Goal: Use online tool/utility: Utilize a website feature to perform a specific function

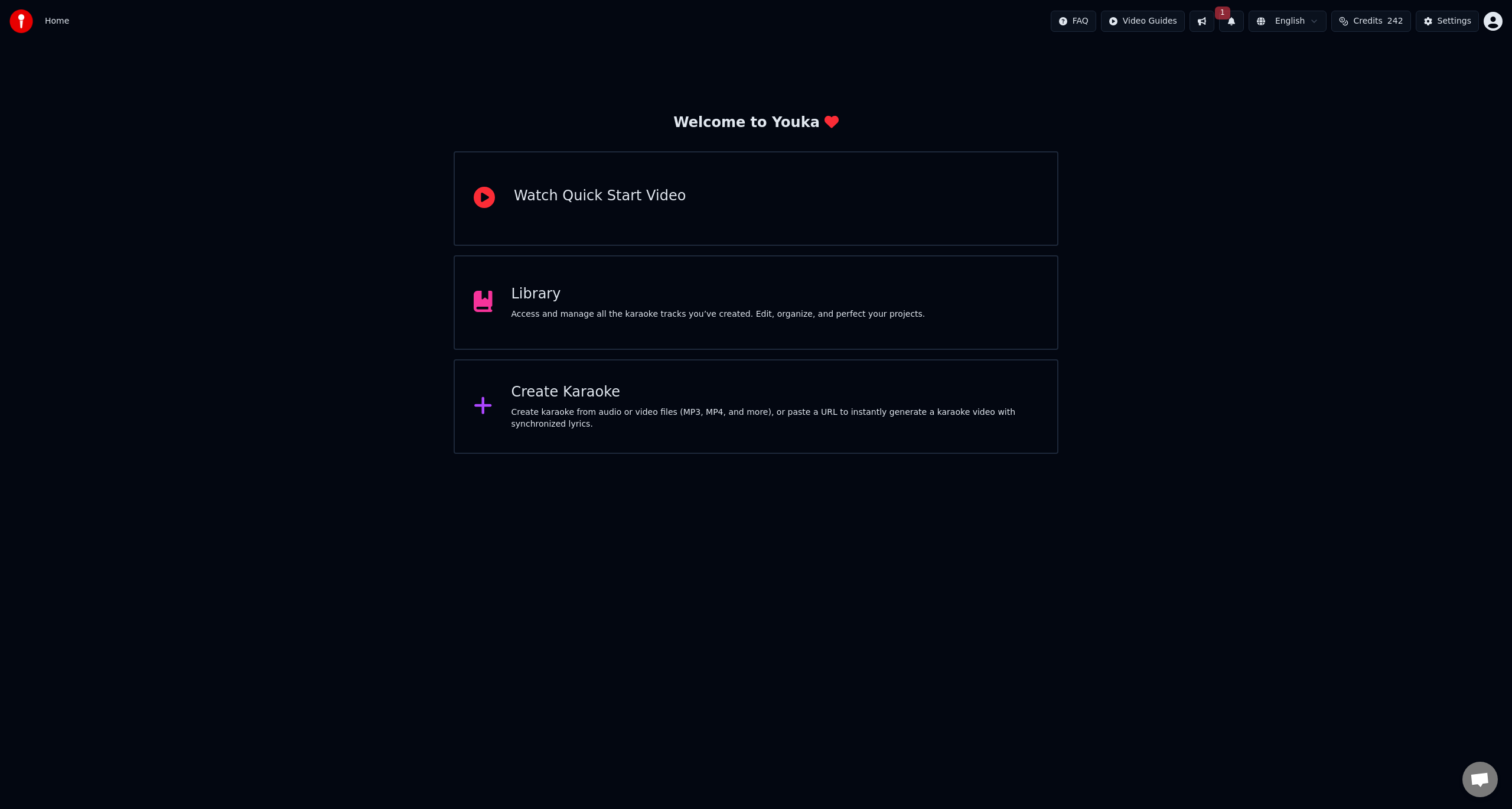
click at [798, 372] on div "Create Karaoke Create karaoke from audio or video files (MP3, MP4, and more), o…" at bounding box center [756, 407] width 605 height 95
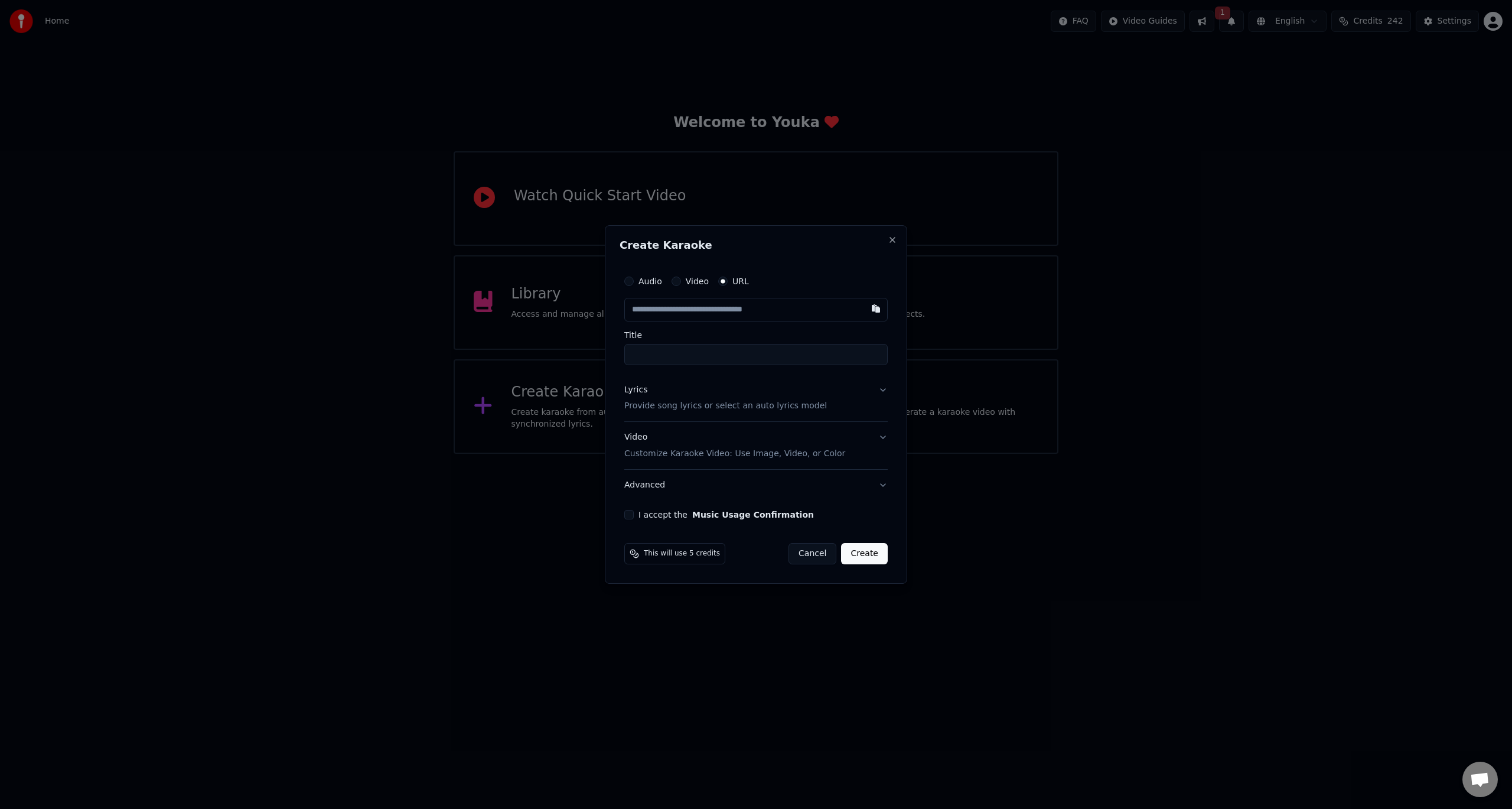
click at [745, 315] on input "text" at bounding box center [756, 309] width 263 height 23
type input "**********"
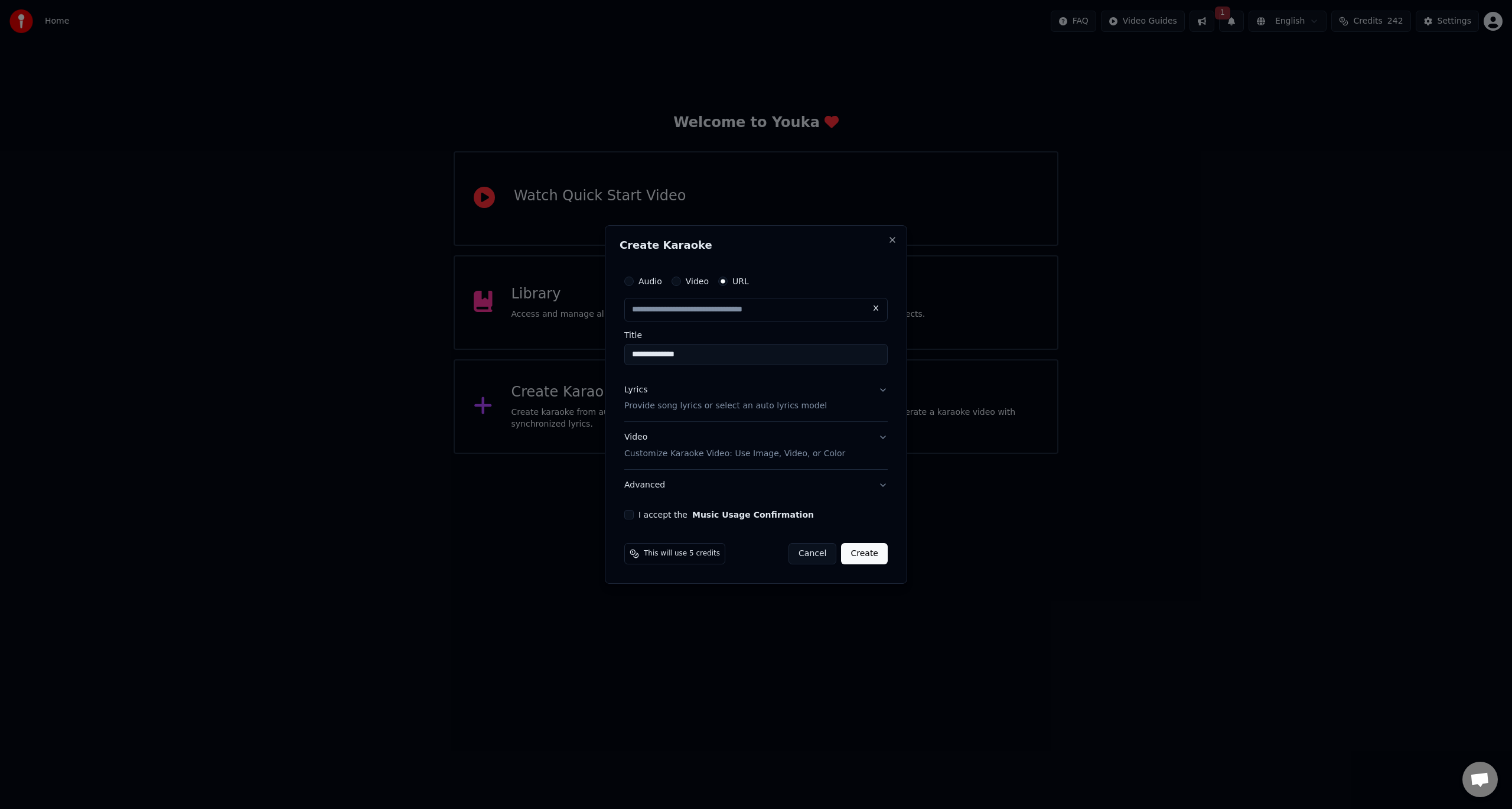
scroll to position [0, 0]
click at [879, 389] on button "Lyrics Provide song lyrics or select an auto lyrics model" at bounding box center [756, 398] width 263 height 47
type input "**********"
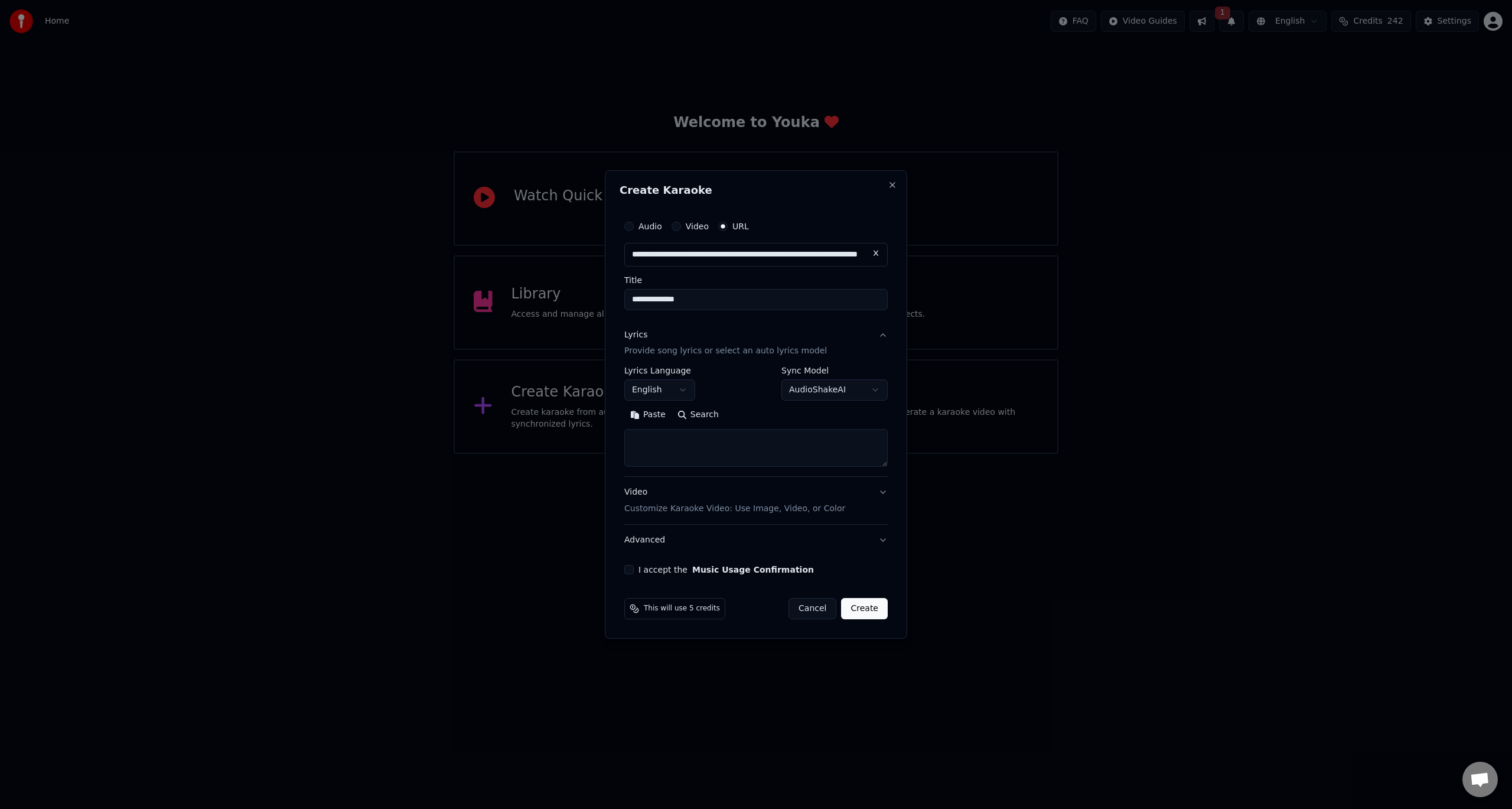
click at [703, 420] on button "Search" at bounding box center [698, 416] width 53 height 19
type textarea "**********"
click at [631, 574] on button "I accept the Music Usage Confirmation" at bounding box center [629, 570] width 9 height 9
click at [881, 616] on button "Create" at bounding box center [865, 609] width 47 height 21
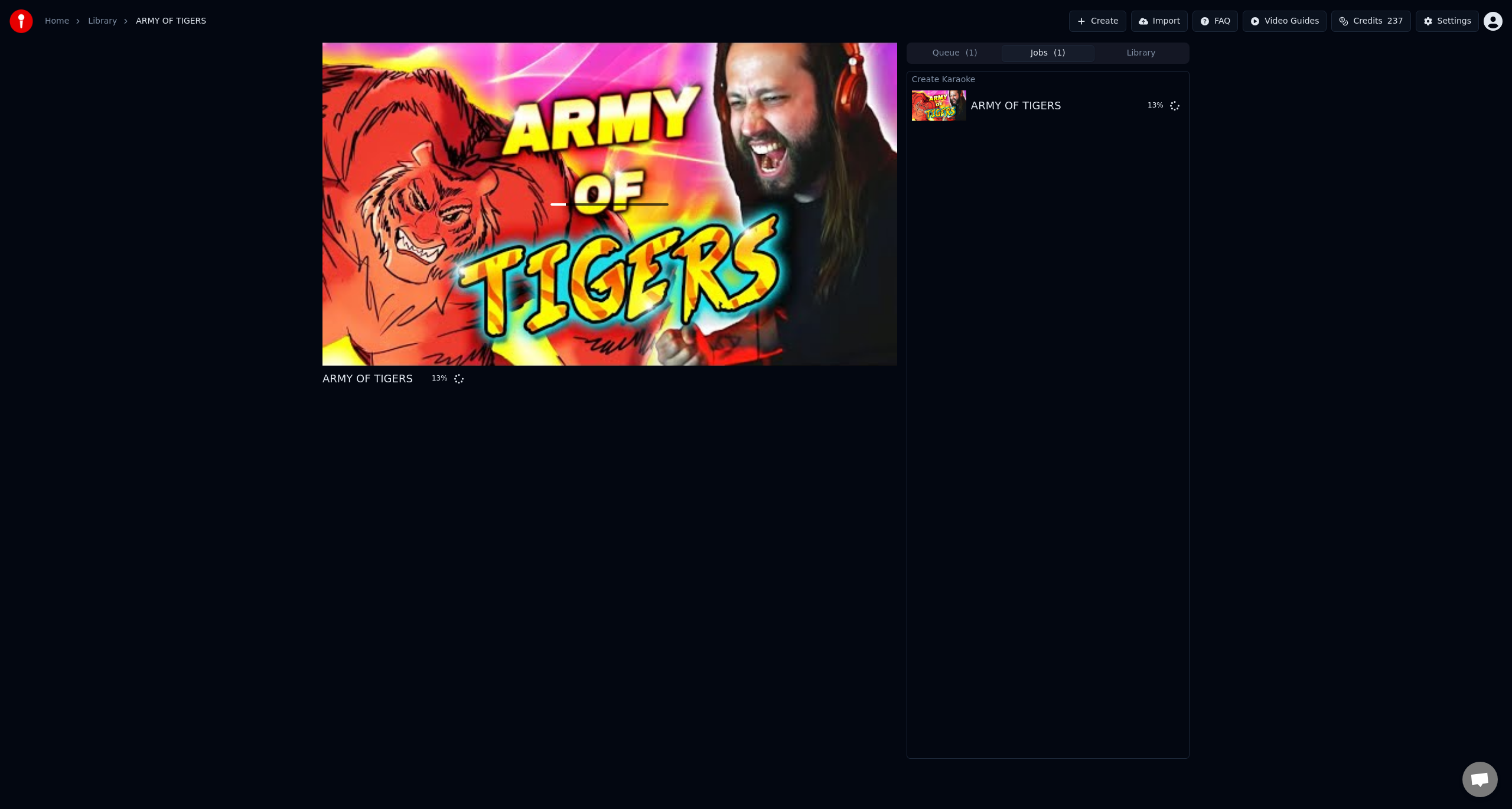
click at [1111, 23] on button "Create" at bounding box center [1098, 21] width 57 height 21
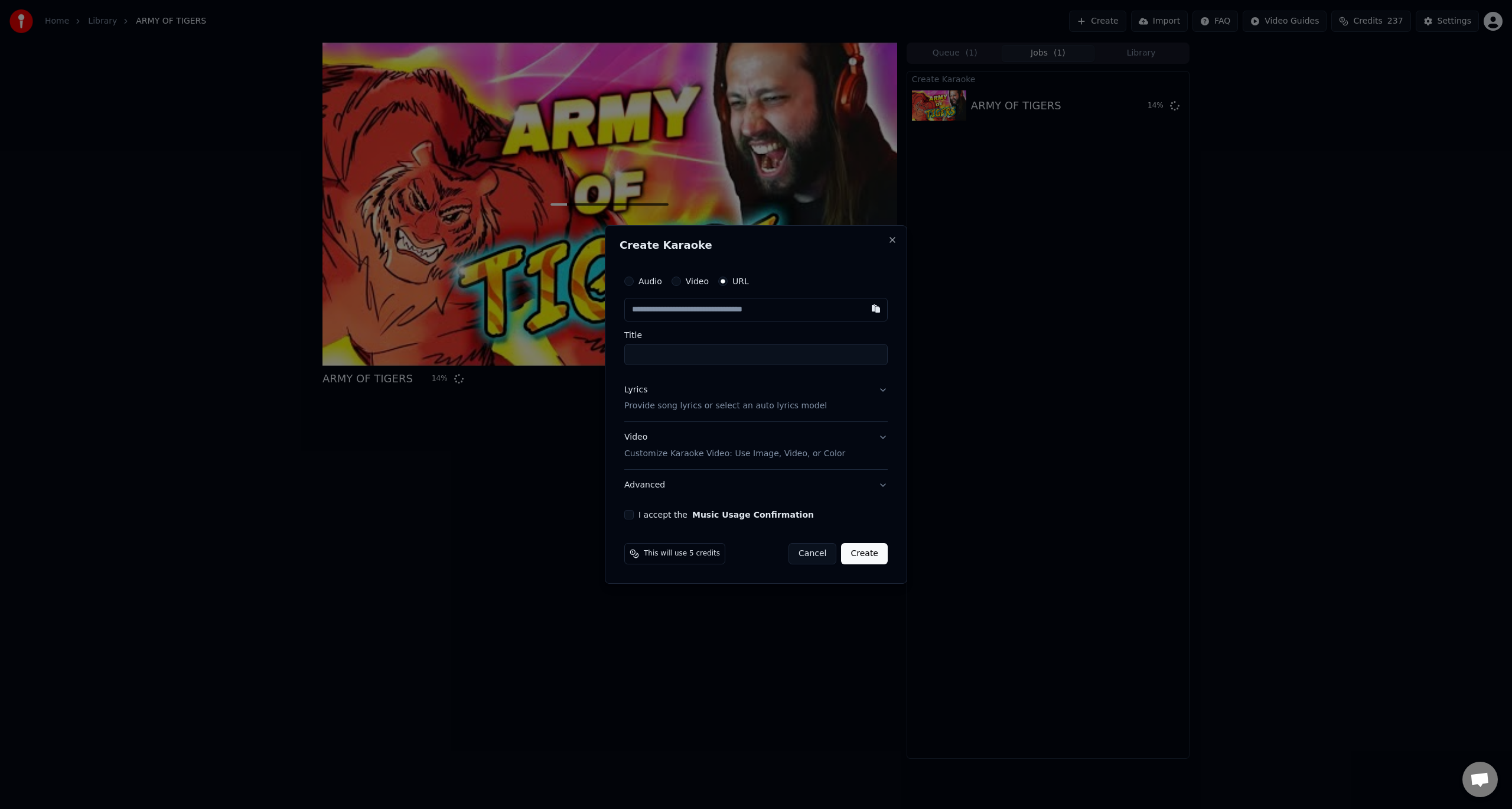
type input "**********"
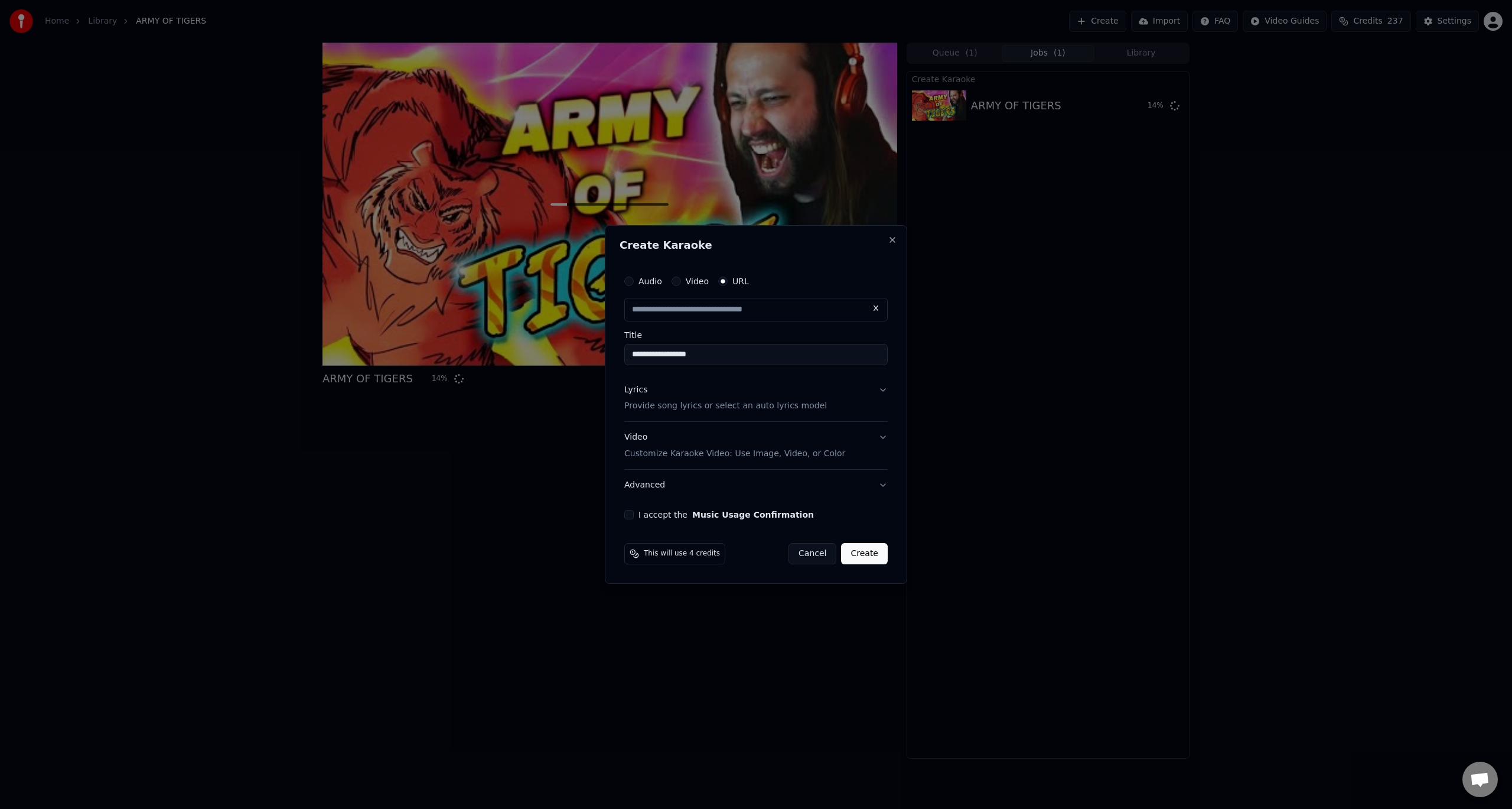
click at [889, 391] on div "**********" at bounding box center [756, 395] width 273 height 260
type input "**********"
click at [881, 391] on button "Lyrics Provide song lyrics or select an auto lyrics model" at bounding box center [756, 398] width 263 height 47
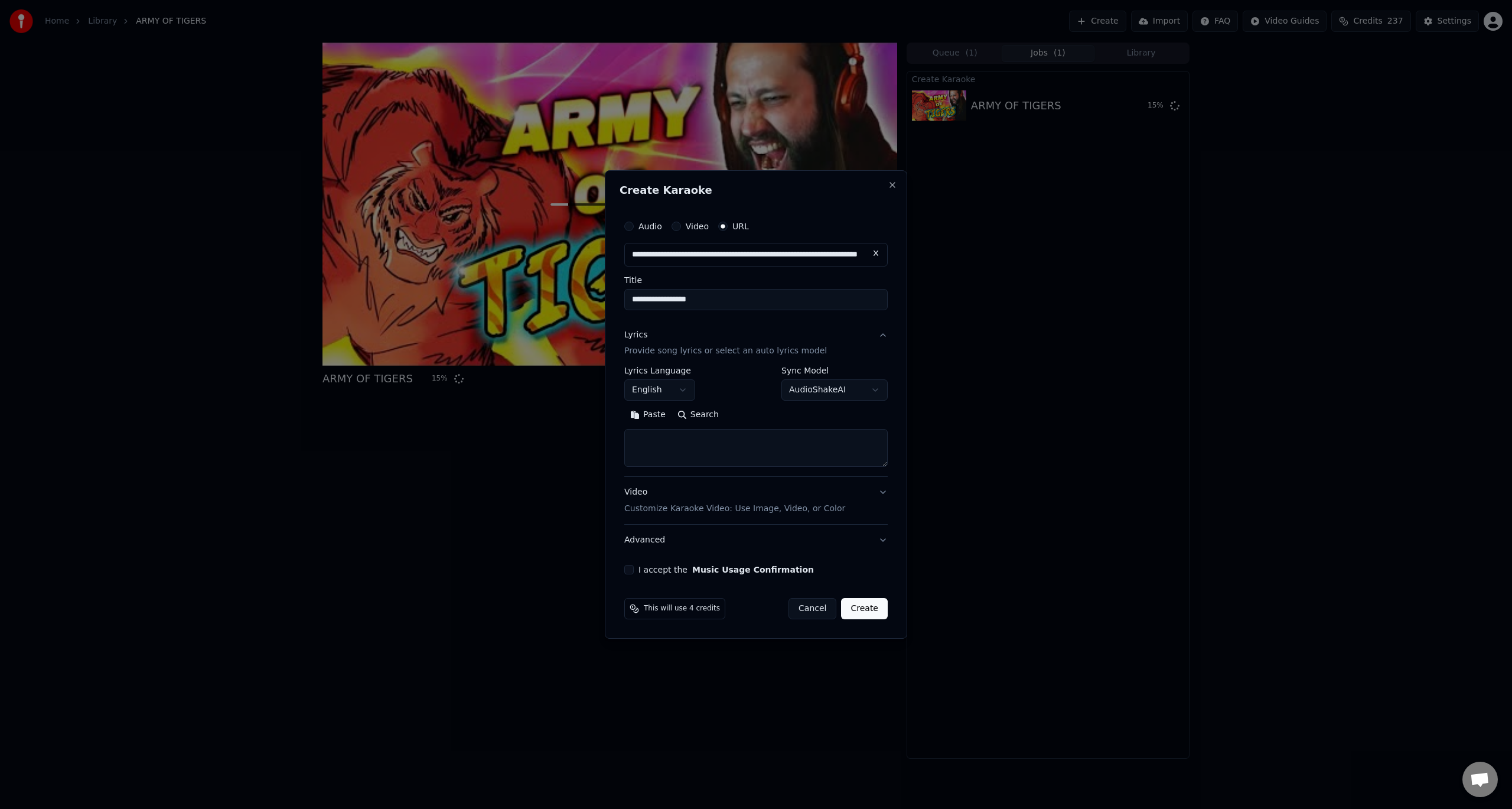
click at [697, 418] on button "Search" at bounding box center [698, 416] width 53 height 19
type textarea "**********"
click at [634, 569] on div "I accept the Music Usage Confirmation" at bounding box center [756, 570] width 263 height 9
click at [631, 568] on button "I accept the Music Usage Confirmation" at bounding box center [629, 570] width 9 height 9
click at [872, 612] on button "Create" at bounding box center [865, 609] width 47 height 21
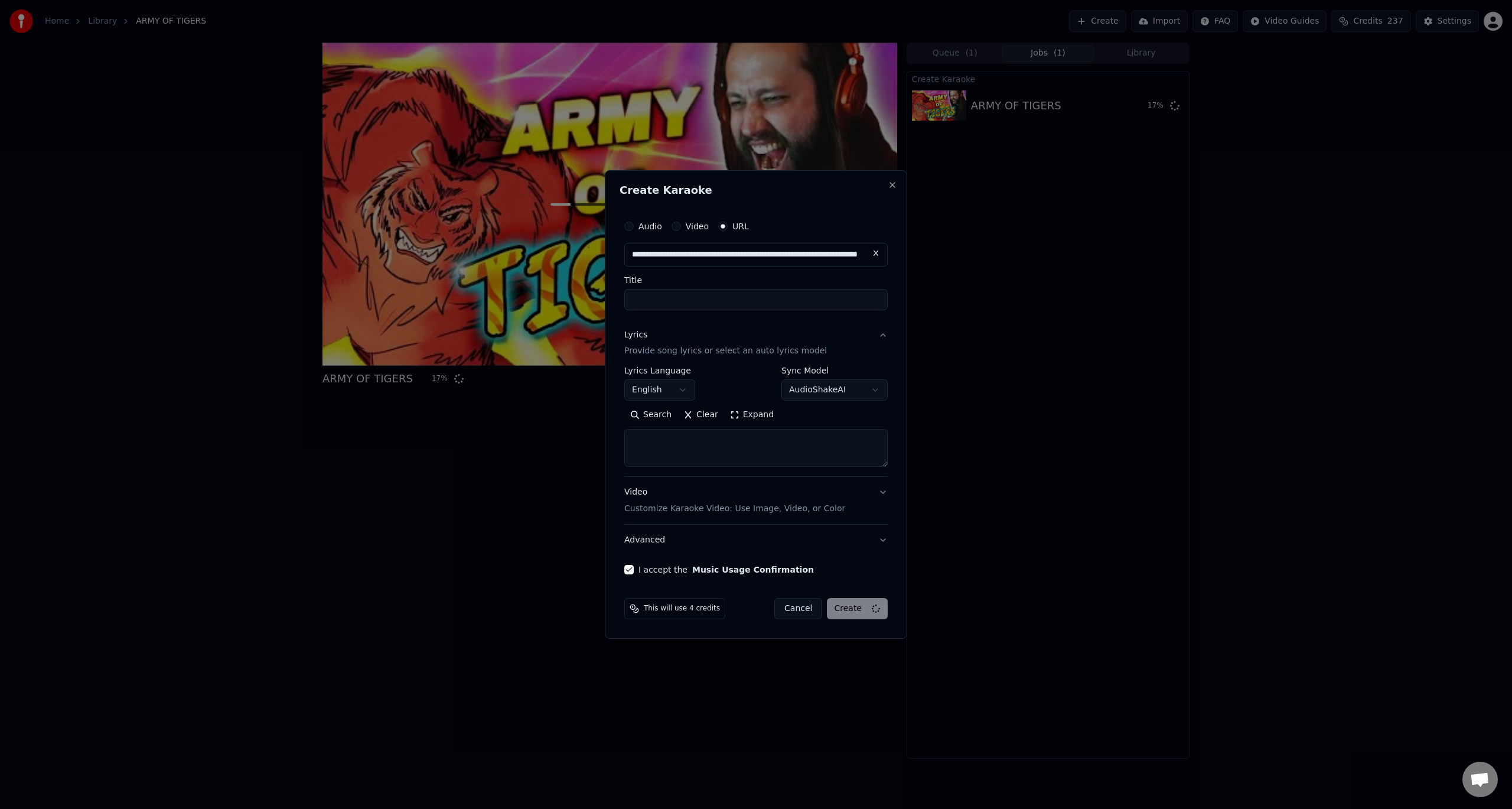
select select
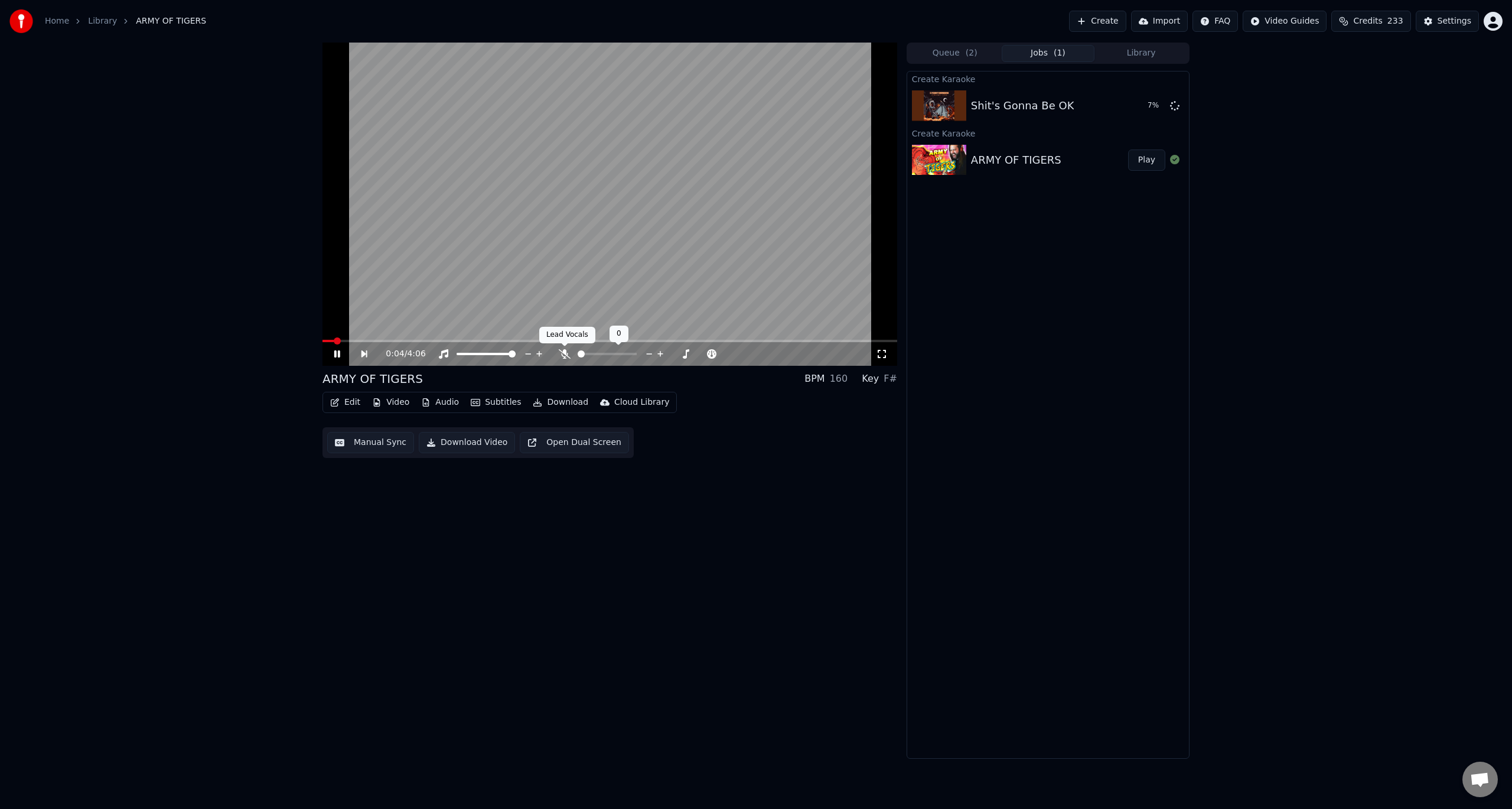
click at [563, 351] on icon at bounding box center [565, 354] width 12 height 9
click at [434, 237] on video at bounding box center [610, 204] width 575 height 323
click at [604, 169] on video at bounding box center [610, 204] width 575 height 323
click at [599, 236] on video at bounding box center [610, 204] width 575 height 323
click at [454, 445] on button "Download Video" at bounding box center [467, 443] width 96 height 21
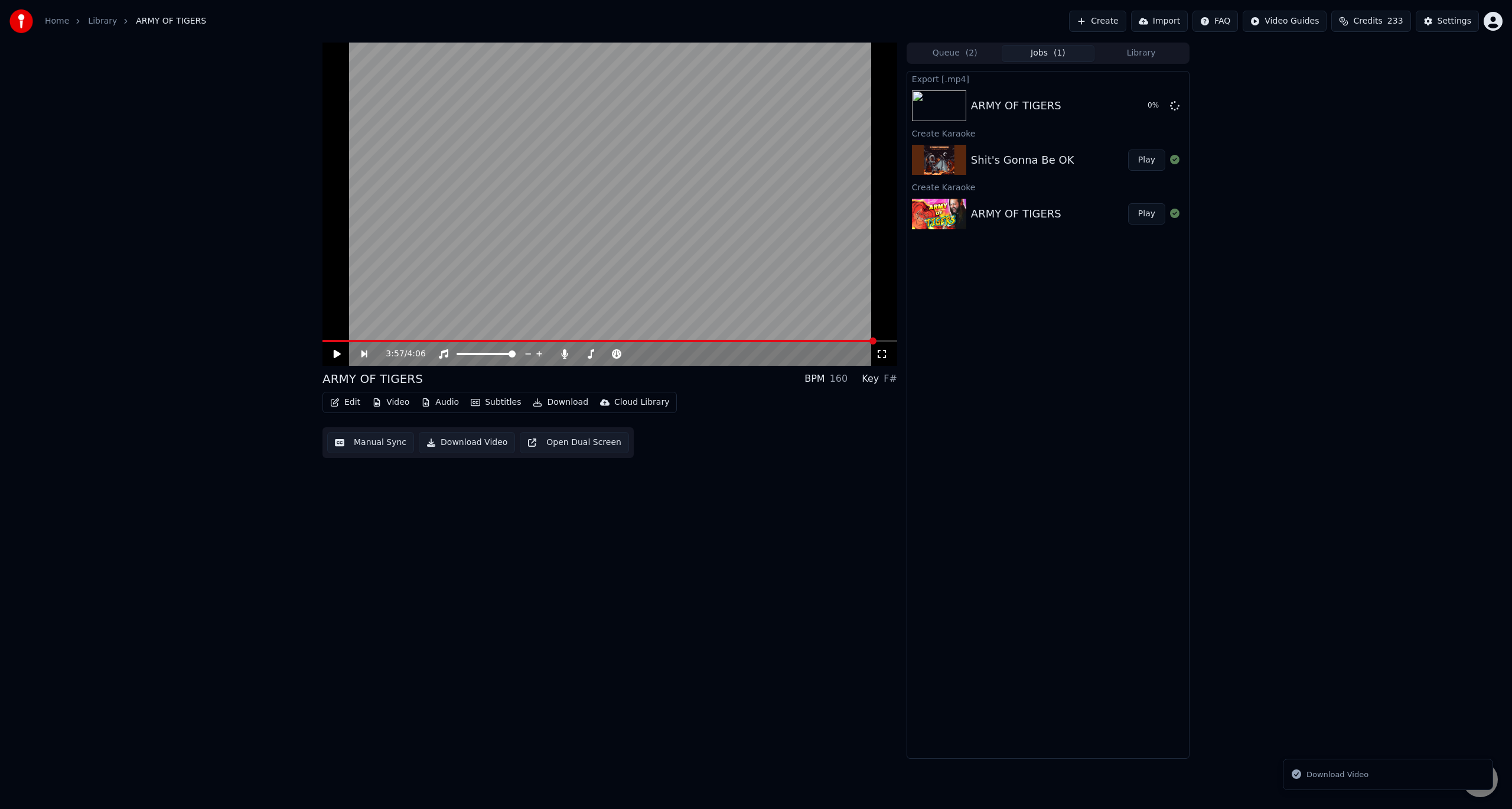
click at [1143, 159] on button "Play" at bounding box center [1147, 160] width 37 height 21
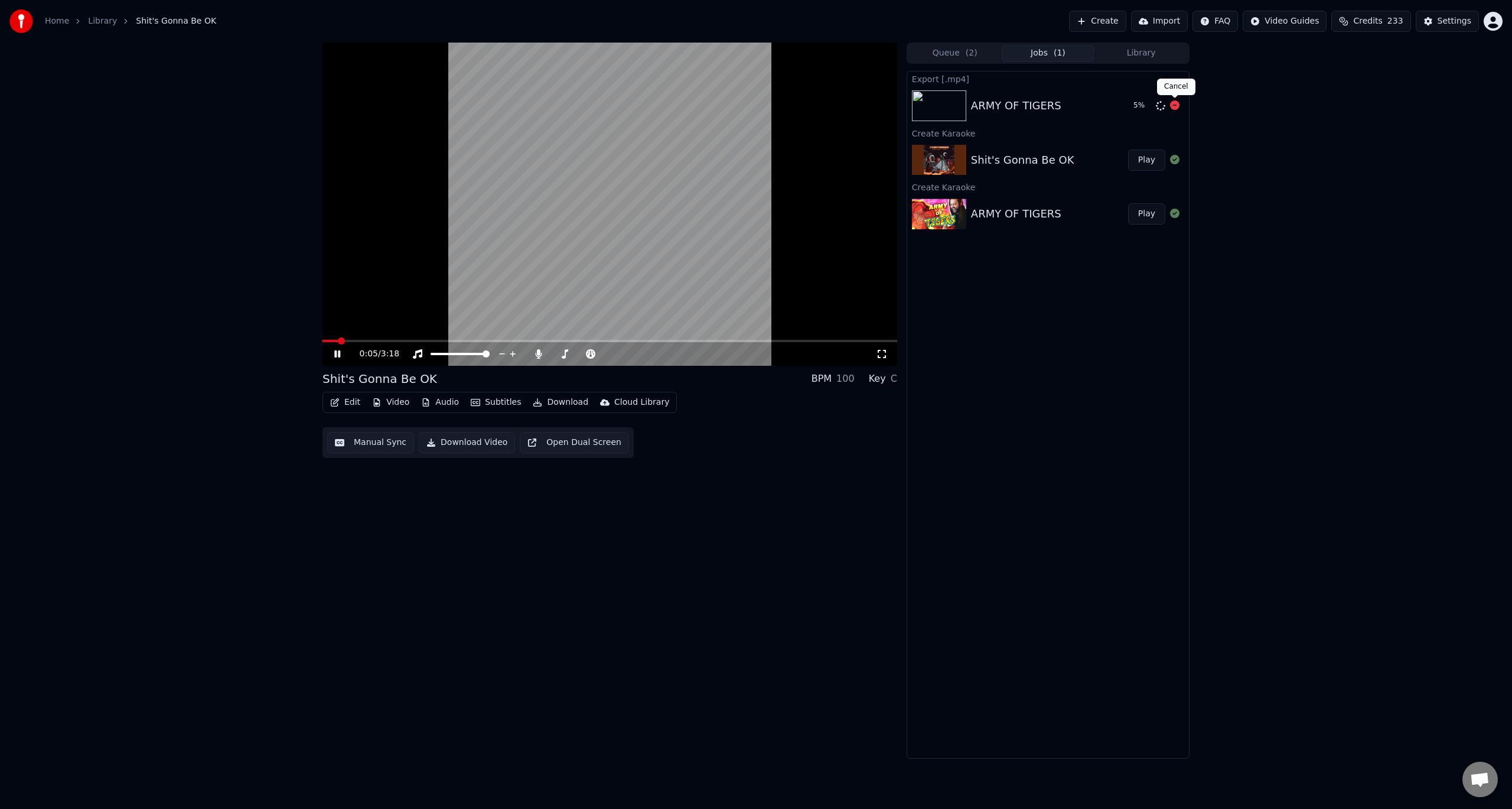
click at [1175, 107] on icon at bounding box center [1175, 105] width 9 height 9
click at [719, 237] on video at bounding box center [610, 204] width 575 height 323
click at [958, 215] on img at bounding box center [939, 214] width 55 height 31
click at [1145, 221] on button "Play" at bounding box center [1147, 214] width 37 height 21
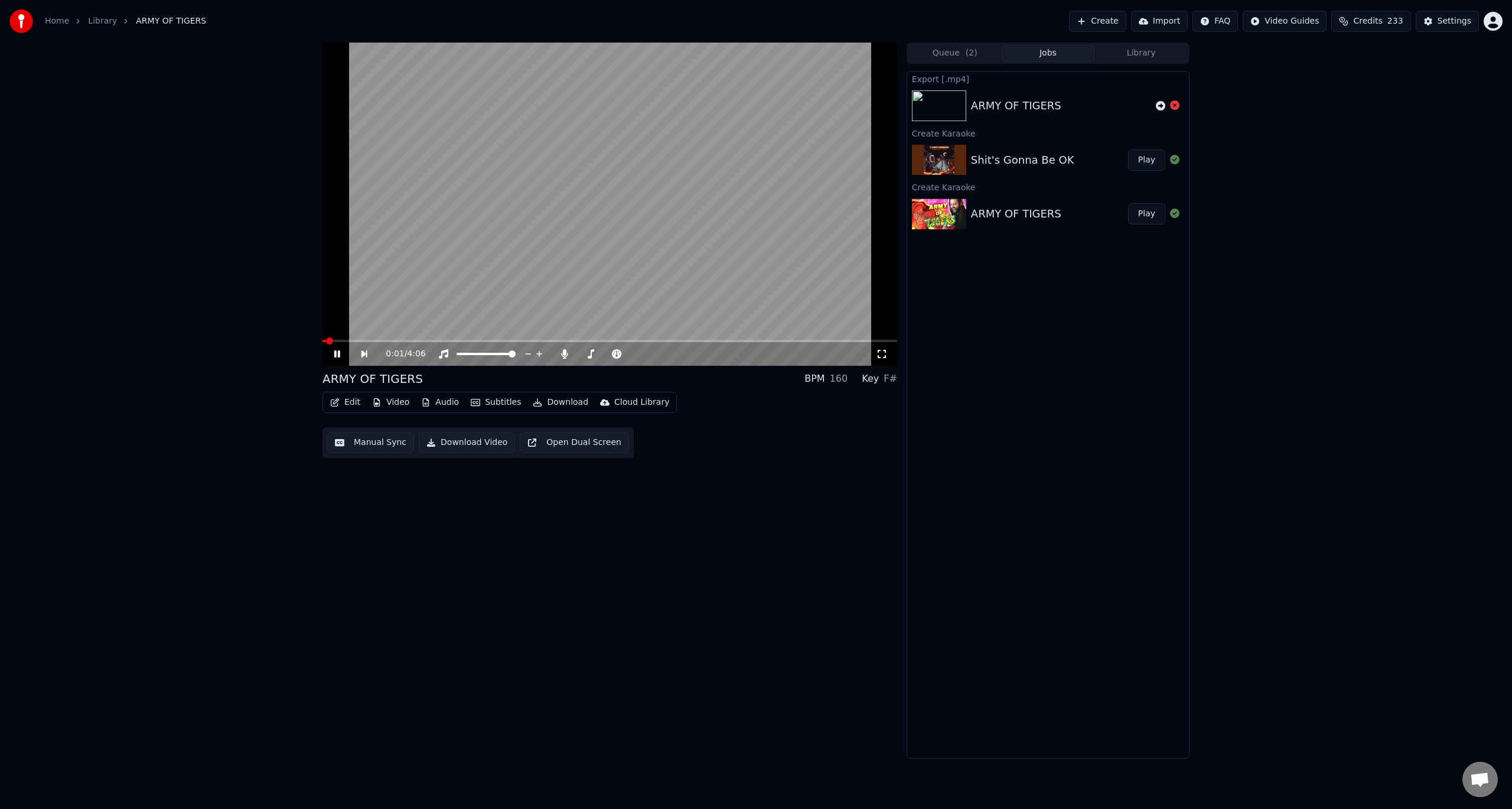
click at [338, 353] on icon at bounding box center [345, 354] width 27 height 9
click at [561, 350] on icon at bounding box center [565, 354] width 12 height 9
click at [1176, 101] on icon at bounding box center [1175, 105] width 9 height 9
click at [1175, 106] on icon at bounding box center [1175, 105] width 9 height 9
click at [462, 448] on button "Download Video" at bounding box center [467, 443] width 96 height 21
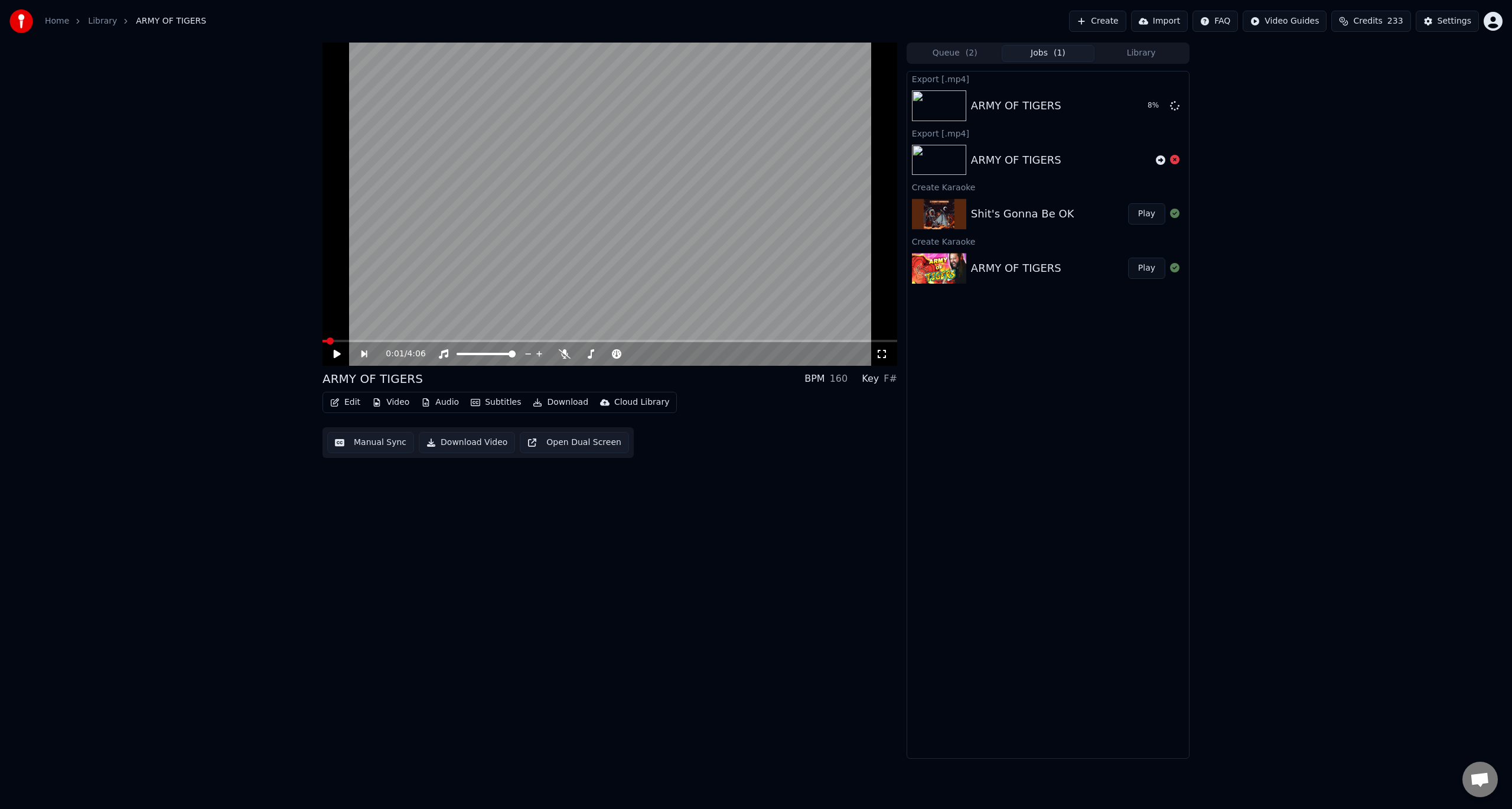
click at [1143, 213] on button "Play" at bounding box center [1147, 214] width 37 height 21
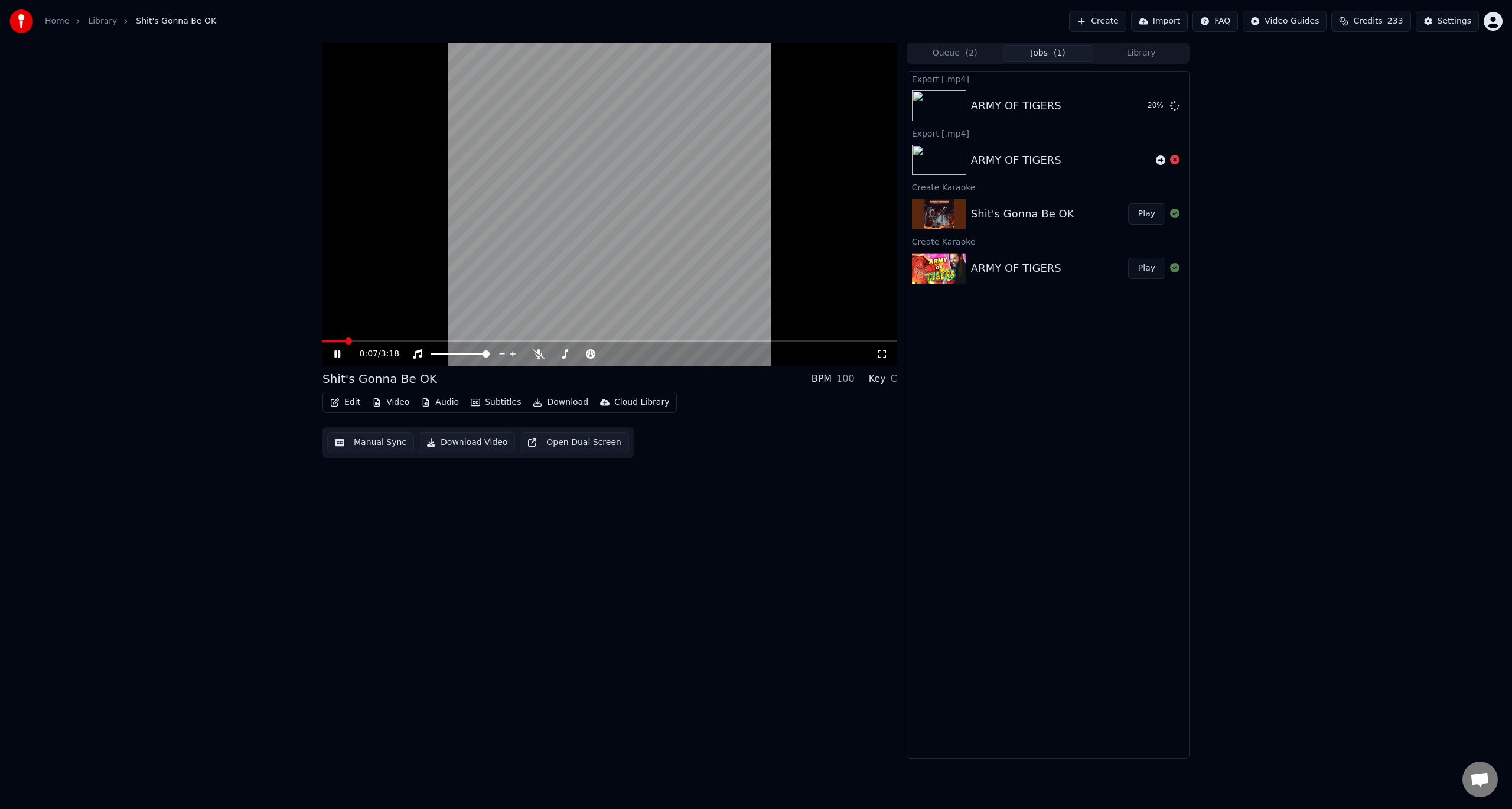
click at [340, 350] on icon at bounding box center [346, 354] width 28 height 9
click at [304, 693] on div "0:08 / 3:18 Shit's Gonna Be OK BPM 100 Key C Edit Video Audio Subtitles Downloa…" at bounding box center [756, 401] width 1512 height 716
click at [382, 571] on div "0:08 / 3:18 Shit's Gonna Be OK BPM 100 Key C Edit Video Audio Subtitles Downloa…" at bounding box center [610, 401] width 575 height 716
click at [331, 355] on div "0:08 / 3:18" at bounding box center [610, 354] width 565 height 12
click at [342, 354] on icon at bounding box center [346, 354] width 28 height 9
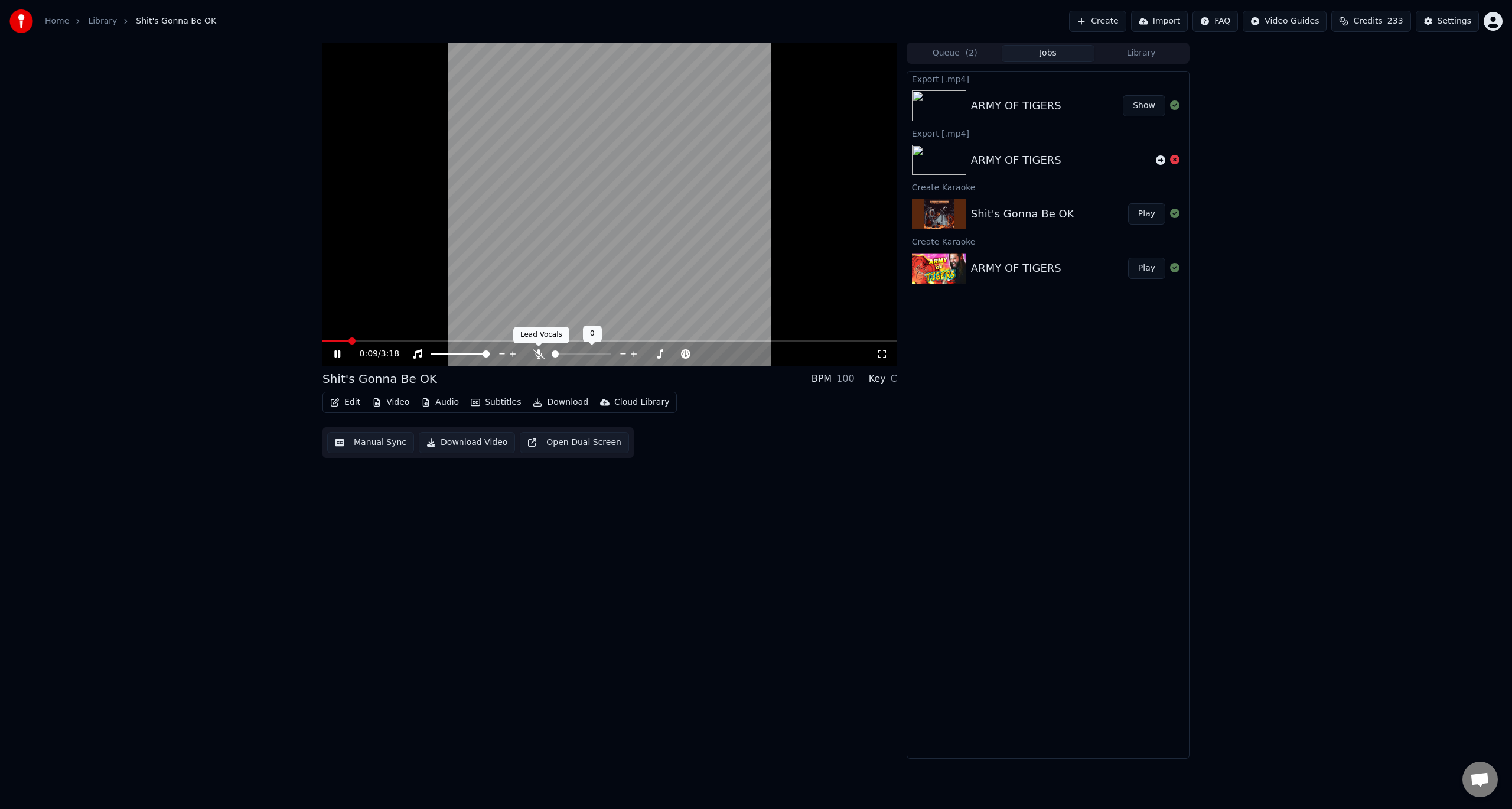
click at [533, 355] on icon at bounding box center [539, 354] width 12 height 9
click at [817, 276] on video at bounding box center [610, 204] width 575 height 323
click at [537, 355] on icon at bounding box center [539, 354] width 12 height 9
click at [459, 444] on button "Download Video" at bounding box center [467, 443] width 96 height 21
